Goal: Information Seeking & Learning: Learn about a topic

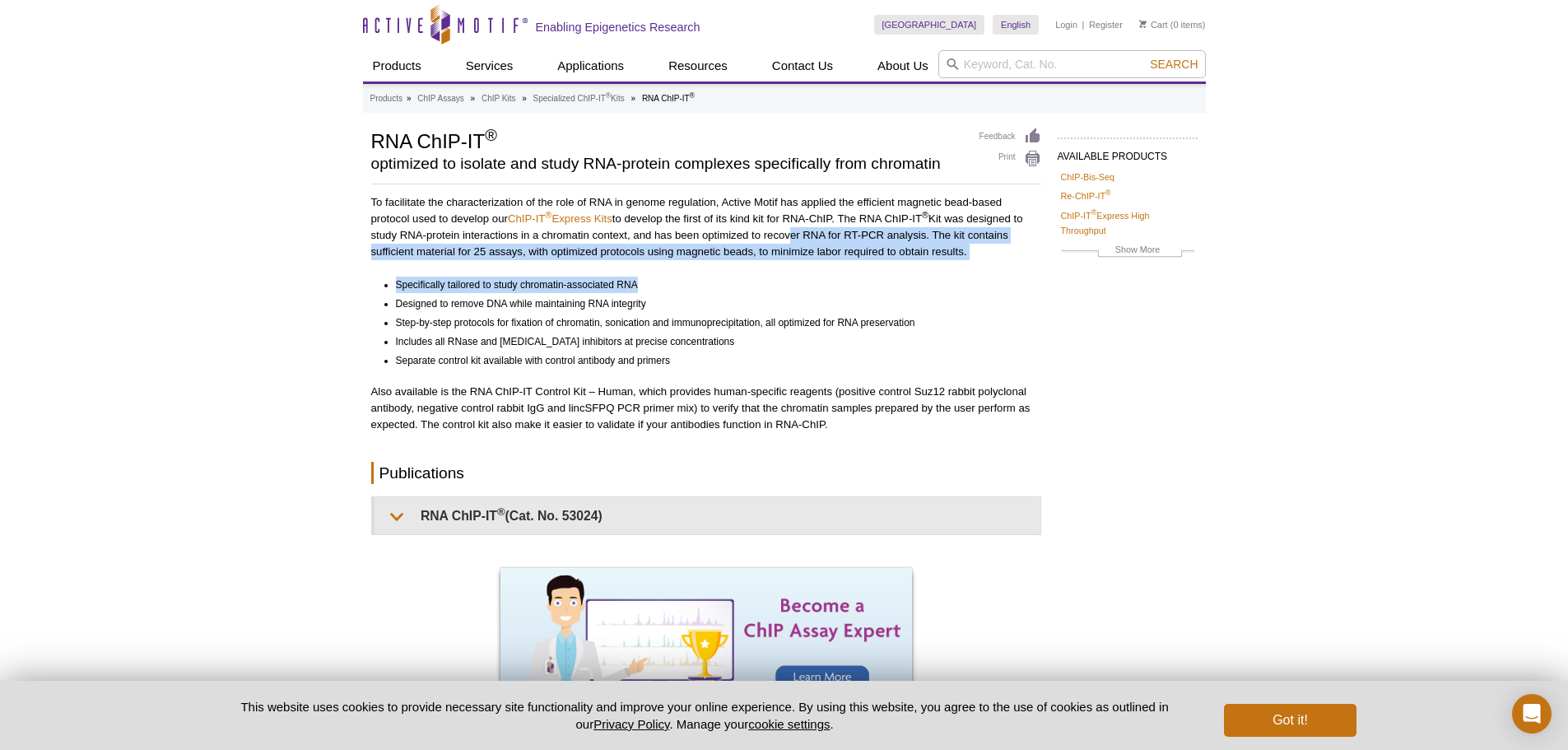
drag, startPoint x: 787, startPoint y: 235, endPoint x: 974, endPoint y: 268, distance: 189.9
click at [974, 268] on div "To facilitate the characterization of the role of RNA in genome regulation, Act…" at bounding box center [706, 462] width 670 height 537
click at [866, 291] on li "Specifically tailored to study chromatin-associated RNA" at bounding box center [711, 285] width 630 height 17
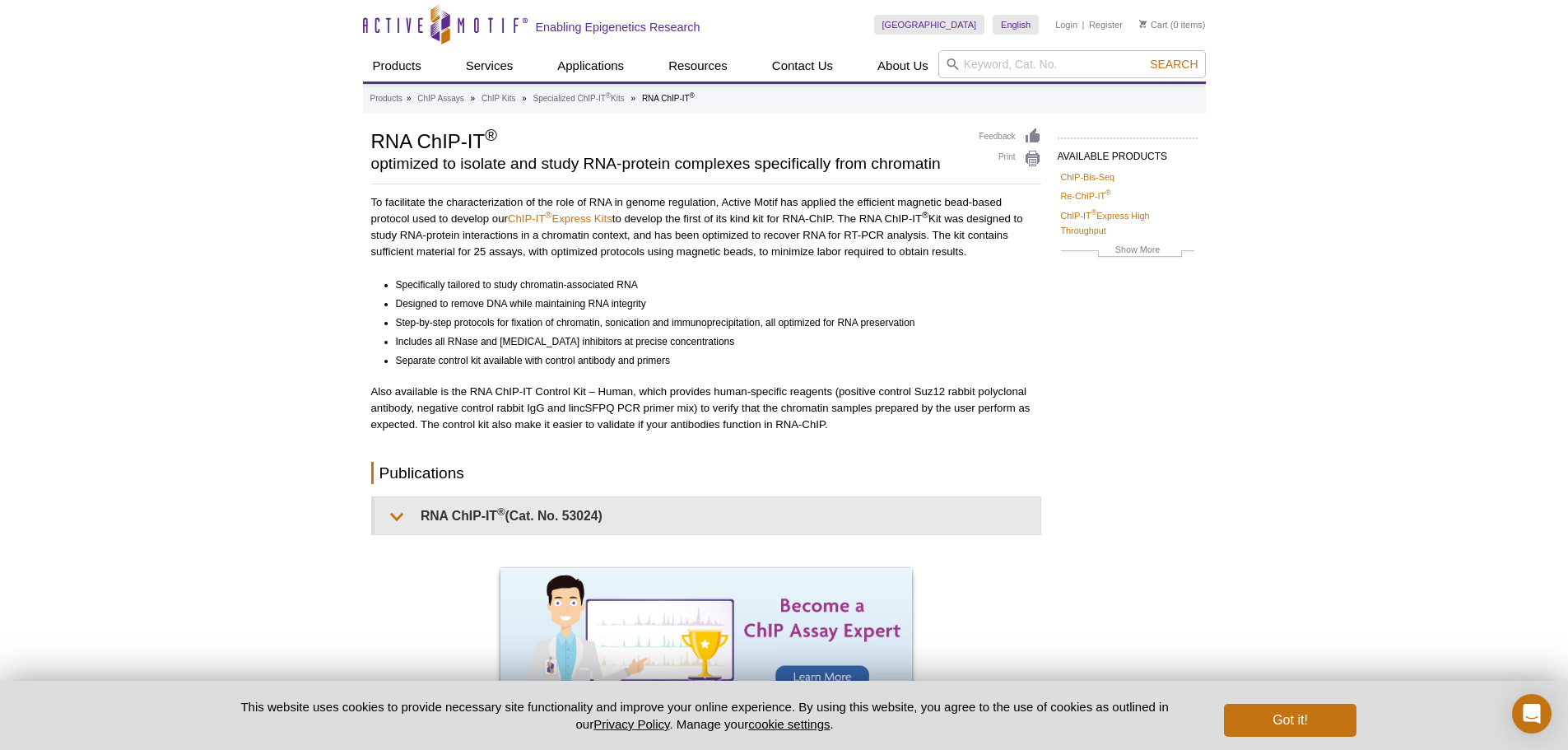
click at [851, 291] on li "Specifically tailored to study chromatin-associated RNA" at bounding box center [711, 285] width 630 height 17
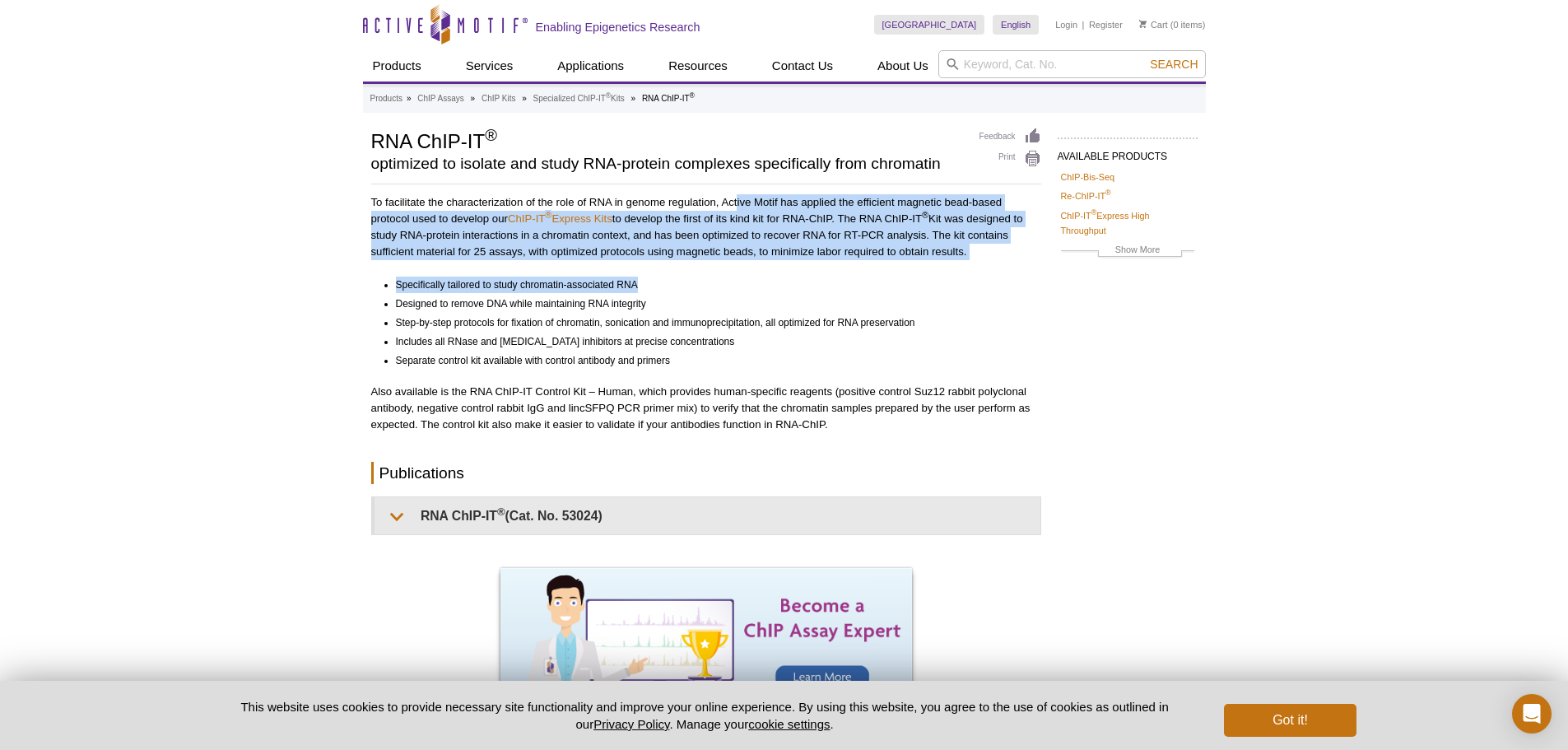
drag, startPoint x: 738, startPoint y: 207, endPoint x: 767, endPoint y: 286, distance: 84.2
click at [767, 286] on div "To facilitate the characterization of the role of RNA in genome regulation, Act…" at bounding box center [706, 462] width 670 height 537
click at [768, 286] on li "Specifically tailored to study chromatin-associated RNA" at bounding box center [711, 285] width 630 height 17
click at [651, 281] on li "Specifically tailored to study chromatin-associated RNA" at bounding box center [711, 285] width 630 height 17
drag, startPoint x: 651, startPoint y: 281, endPoint x: 577, endPoint y: 189, distance: 118.1
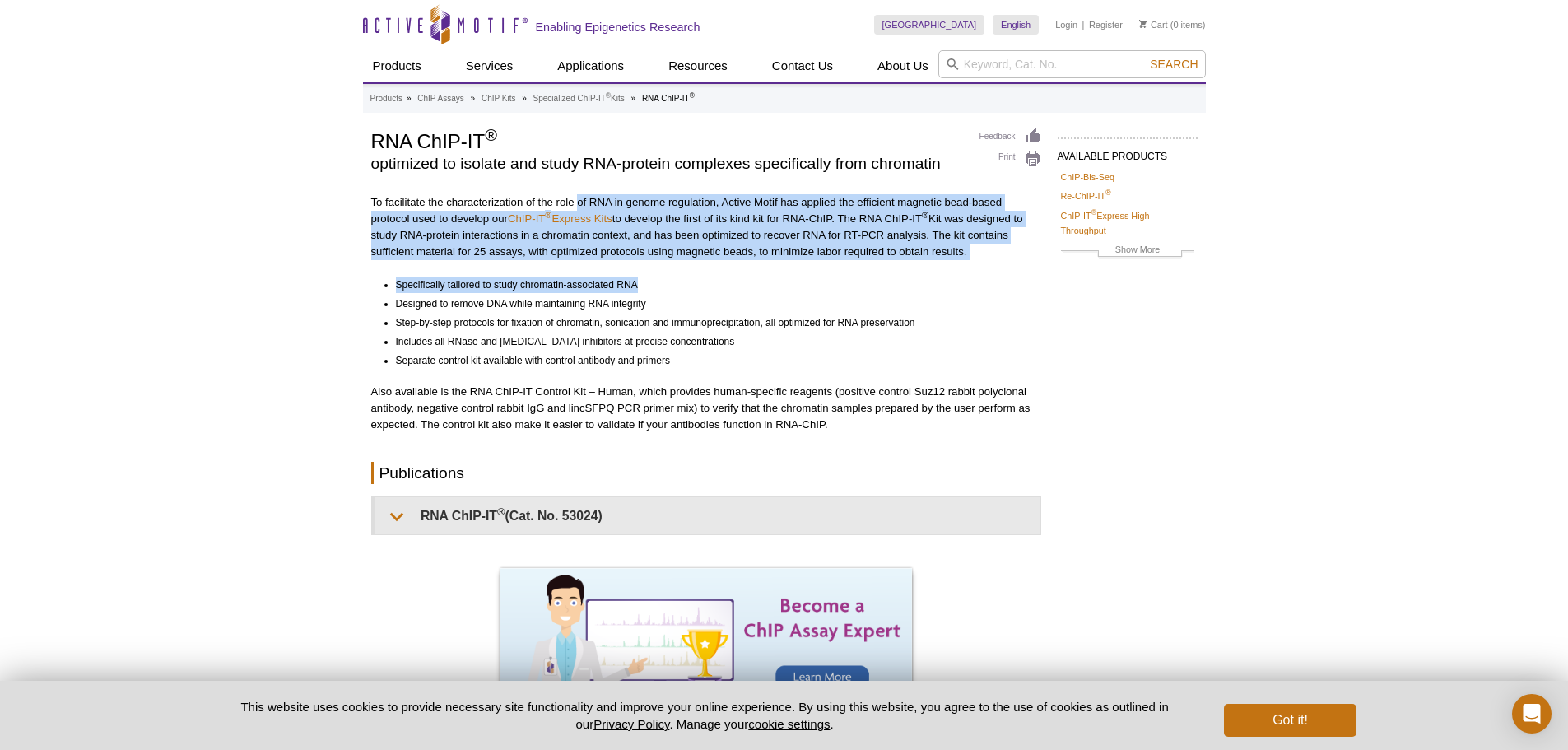
click at [577, 189] on div "AVAILABLE PRODUCTS ChIP-Bis-Seq Re-ChIP-IT ® ChIP-IT ® Express High Throughput …" at bounding box center [784, 524] width 842 height 795
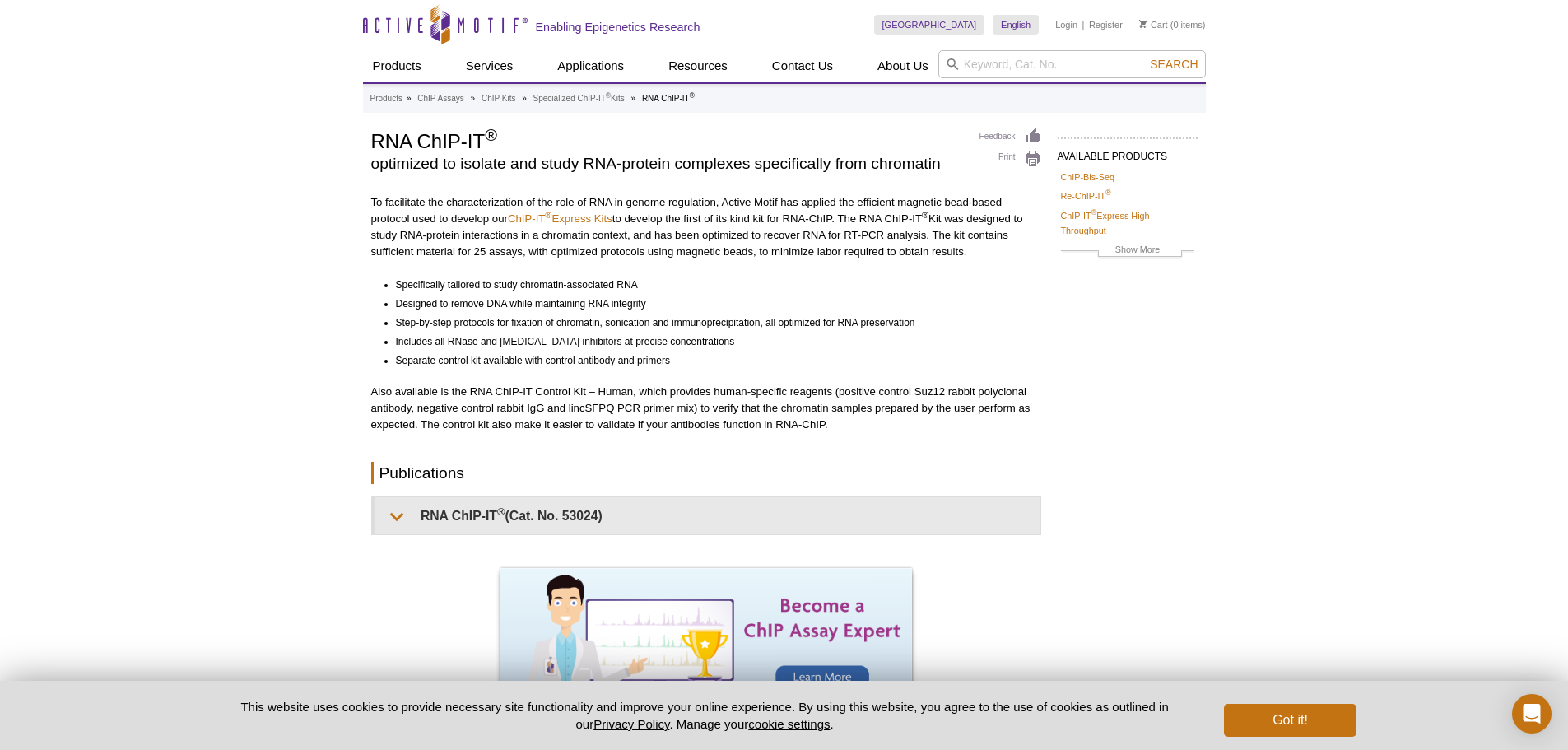
click at [856, 296] on li "Designed to remove DNA while maintaining RNA integrity" at bounding box center [711, 302] width 630 height 19
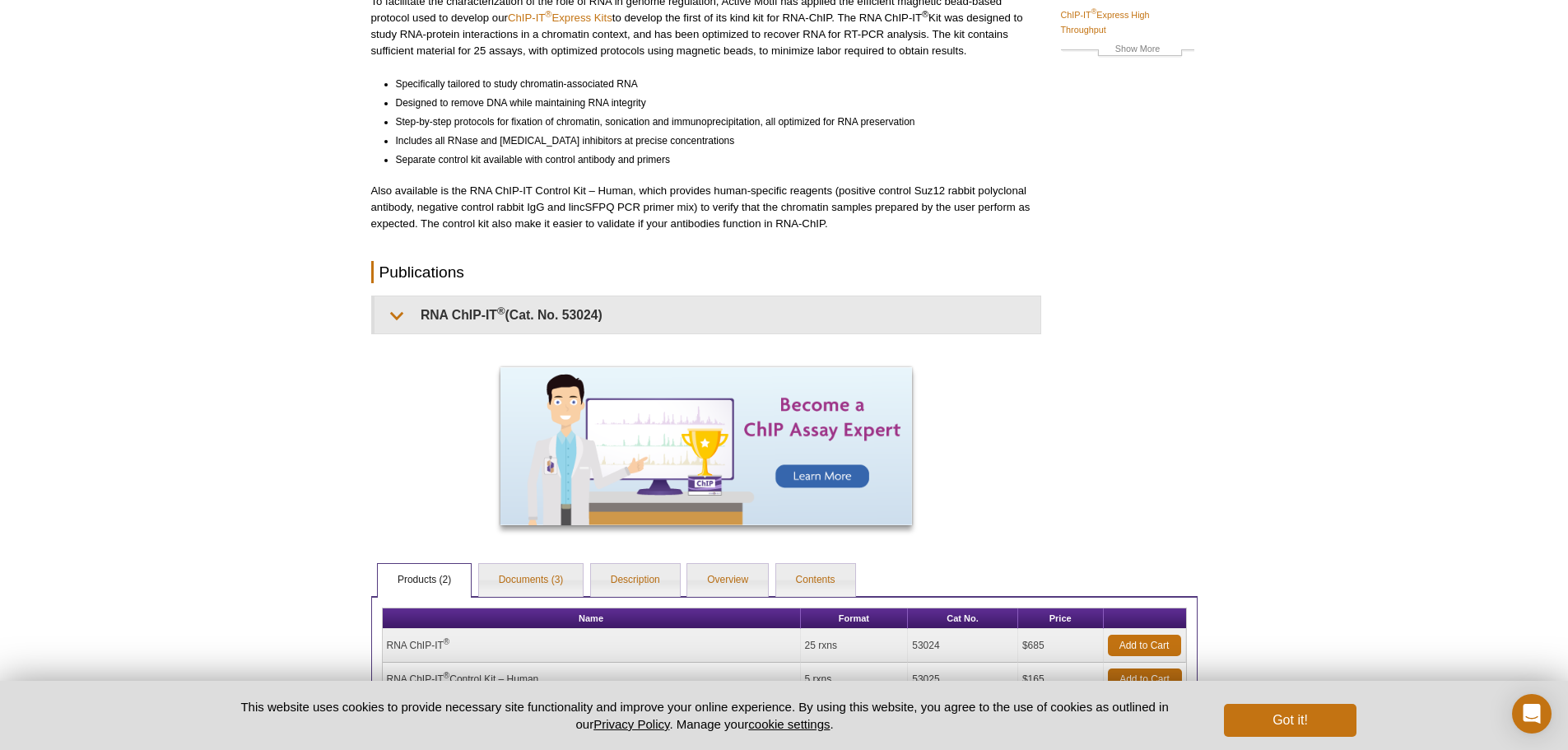
scroll to position [354, 0]
